Goal: Information Seeking & Learning: Learn about a topic

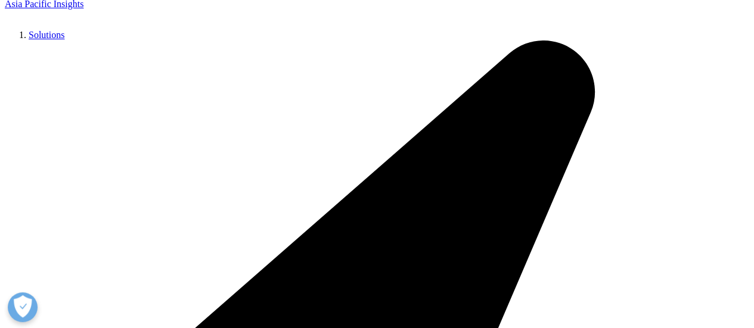
scroll to position [2504, 0]
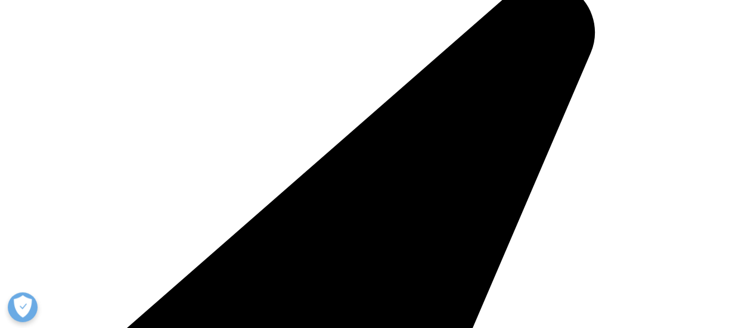
drag, startPoint x: 307, startPoint y: 197, endPoint x: 179, endPoint y: 203, distance: 128.3
copy p "advanced analytics, technology solutions, and clinical research services"
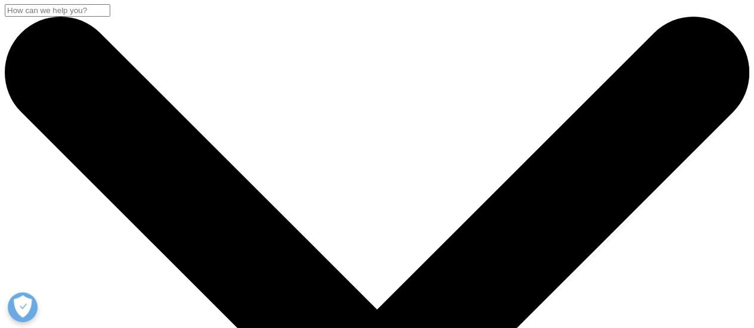
scroll to position [0, 0]
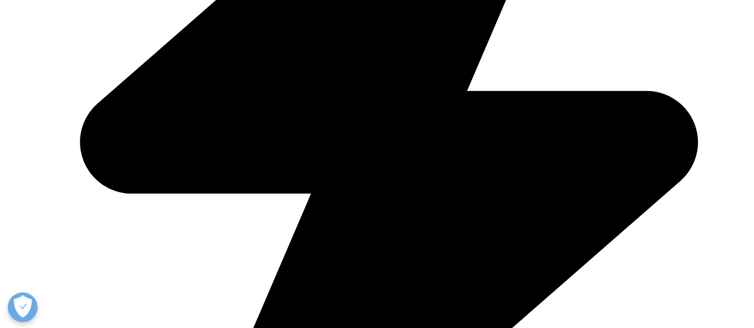
scroll to position [536, 0]
